Goal: Task Accomplishment & Management: Use online tool/utility

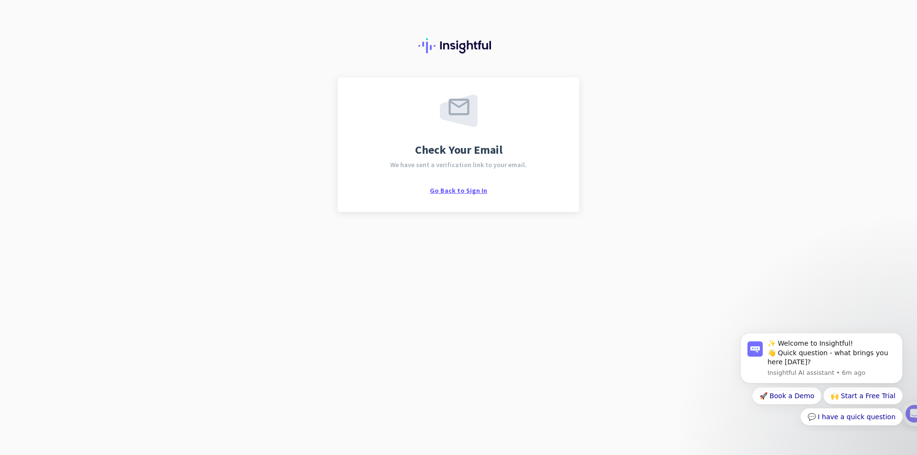
click at [459, 193] on span "Go Back to Sign In" at bounding box center [458, 190] width 57 height 9
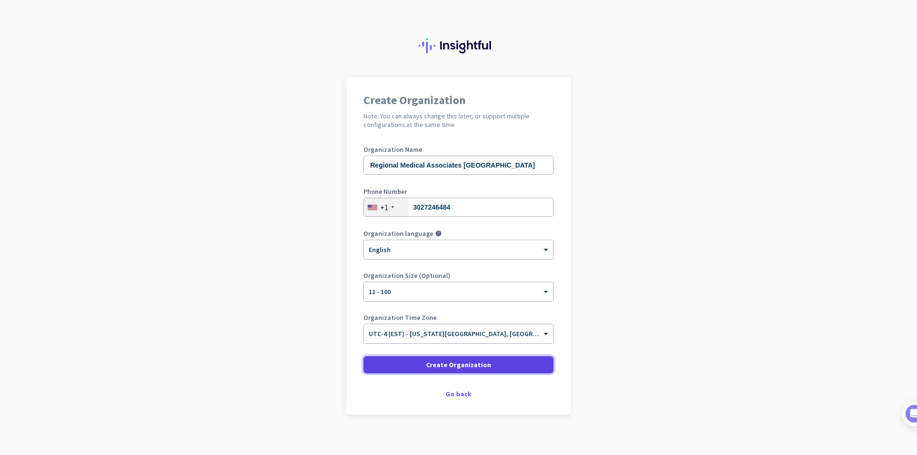
click at [403, 361] on span at bounding box center [458, 364] width 190 height 23
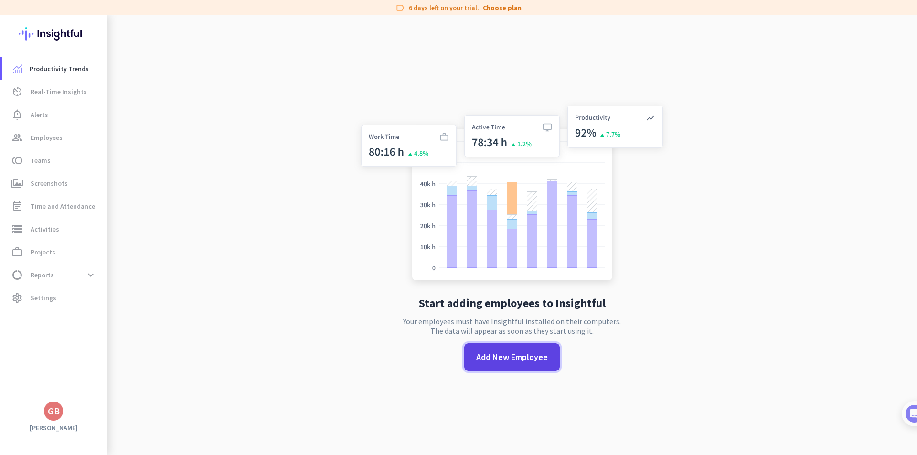
click at [509, 358] on span "Add New Employee" at bounding box center [512, 357] width 72 height 12
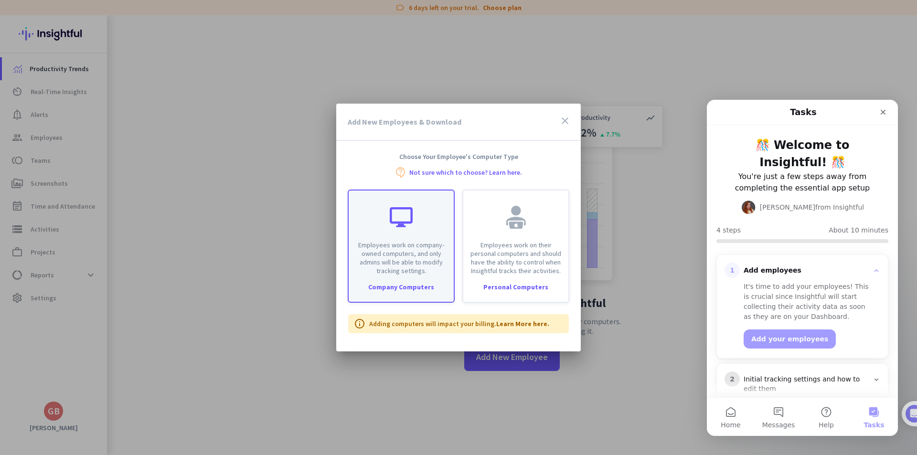
click at [405, 287] on div "Company Computers" at bounding box center [401, 287] width 105 height 7
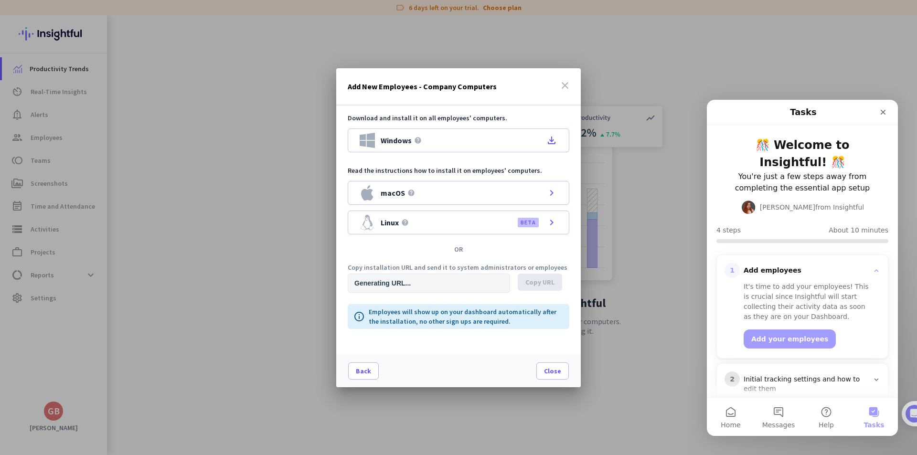
type input "[URL][DOMAIN_NAME]"
click at [881, 114] on icon "Close" at bounding box center [883, 112] width 5 height 5
